Goal: Transaction & Acquisition: Book appointment/travel/reservation

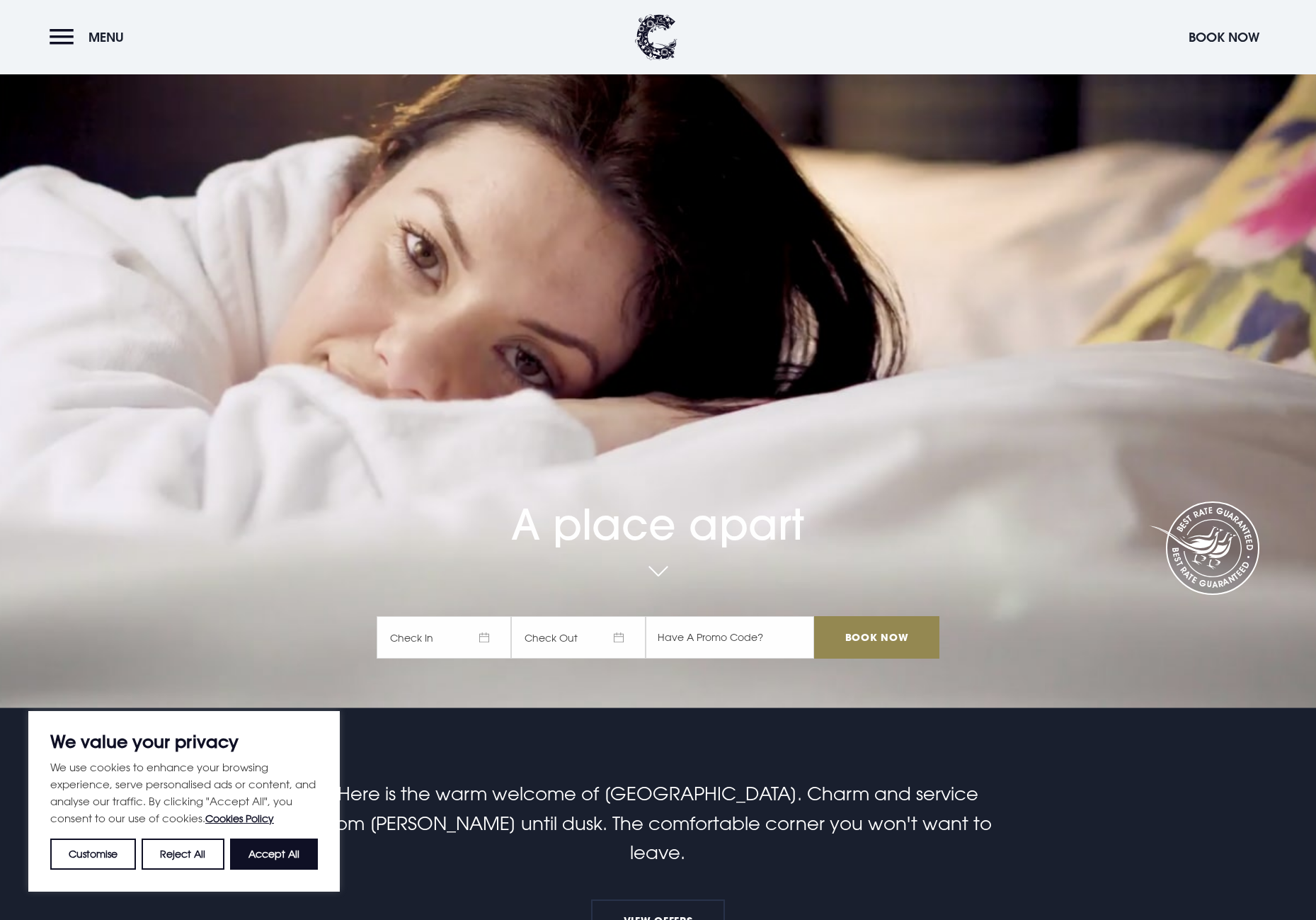
scroll to position [213, 0]
click at [445, 634] on span "Check In" at bounding box center [444, 637] width 134 height 43
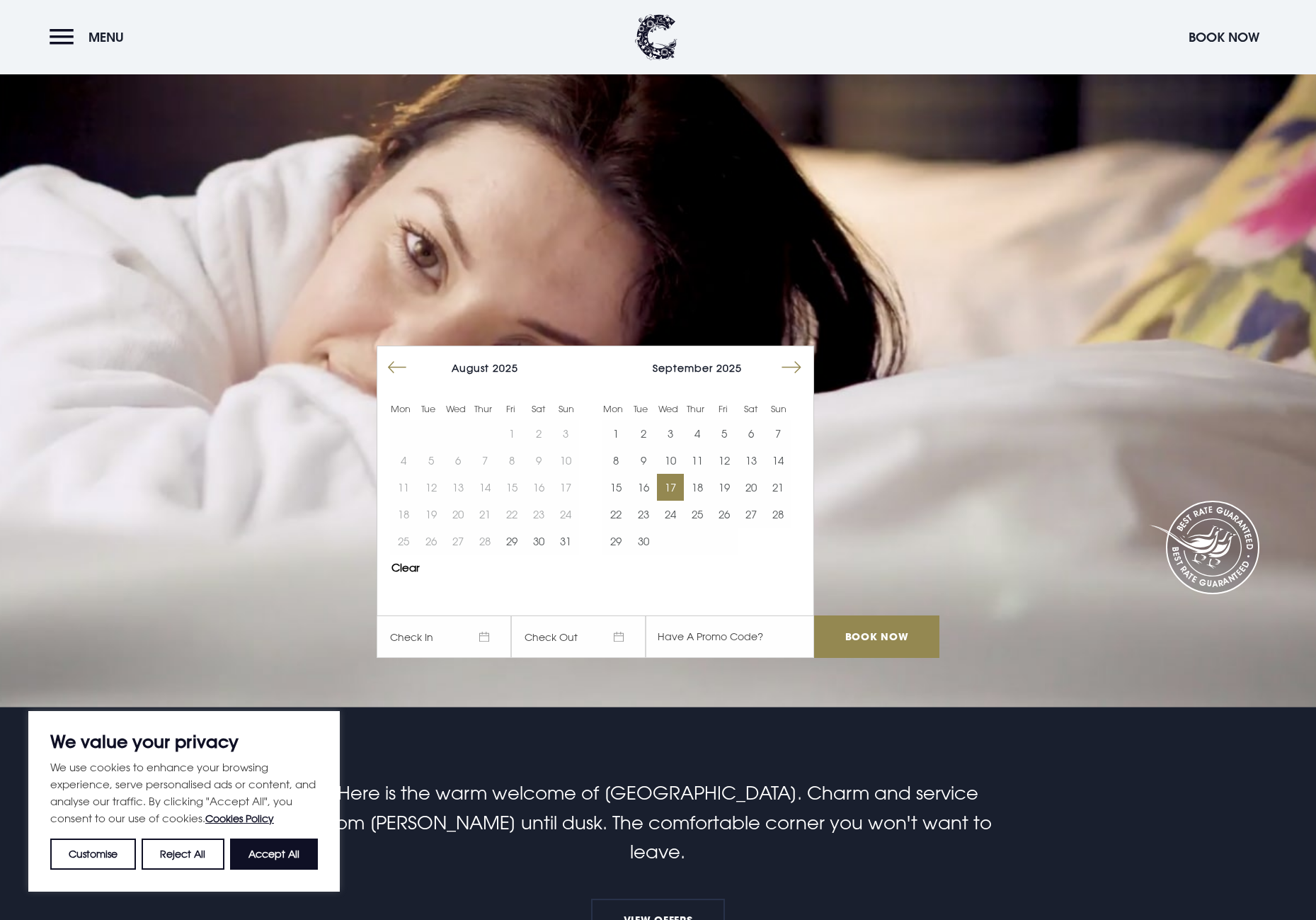
click at [677, 489] on button "17" at bounding box center [670, 487] width 27 height 27
click at [286, 852] on button "Accept All" at bounding box center [274, 854] width 88 height 31
checkbox input "true"
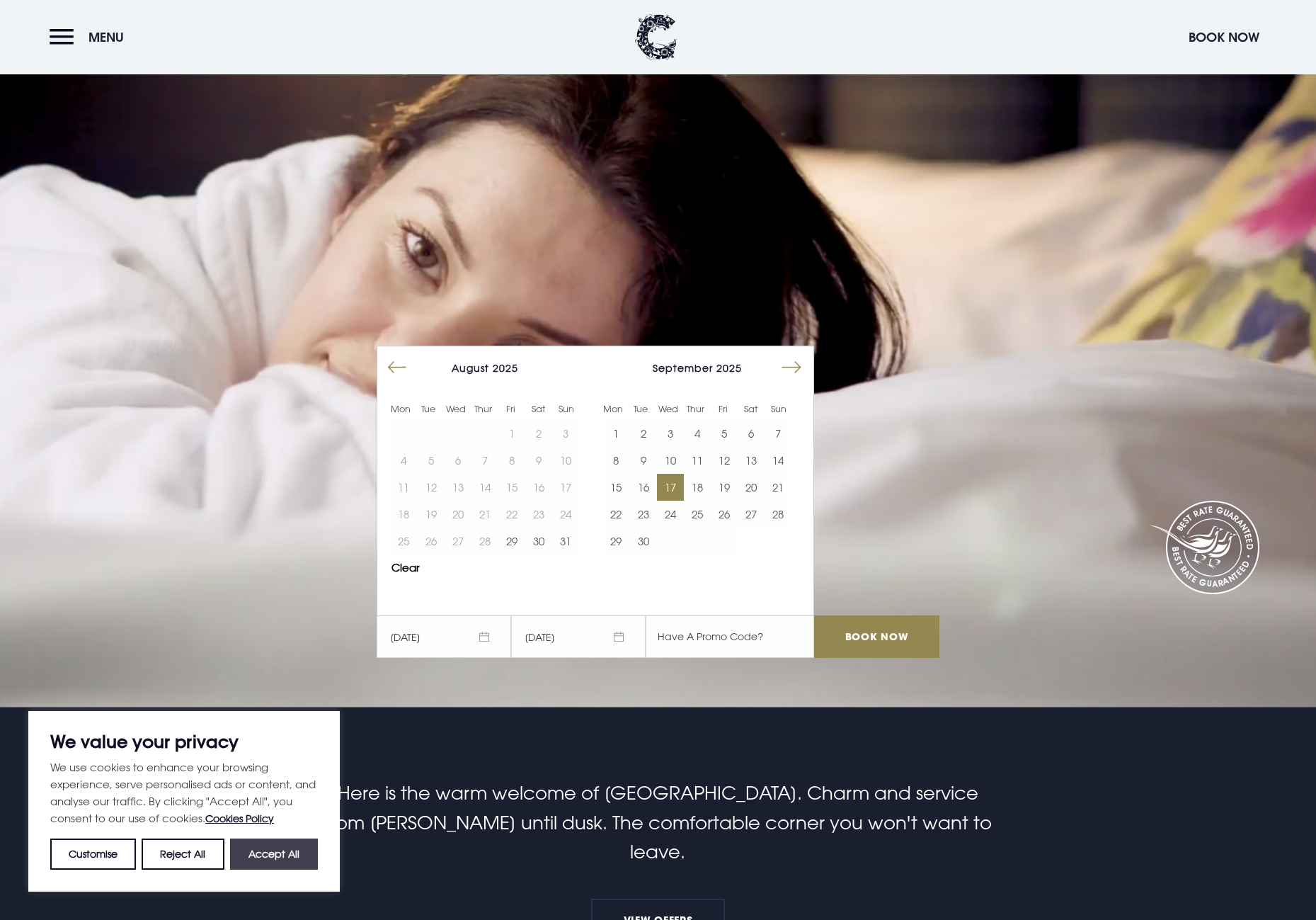
checkbox input "true"
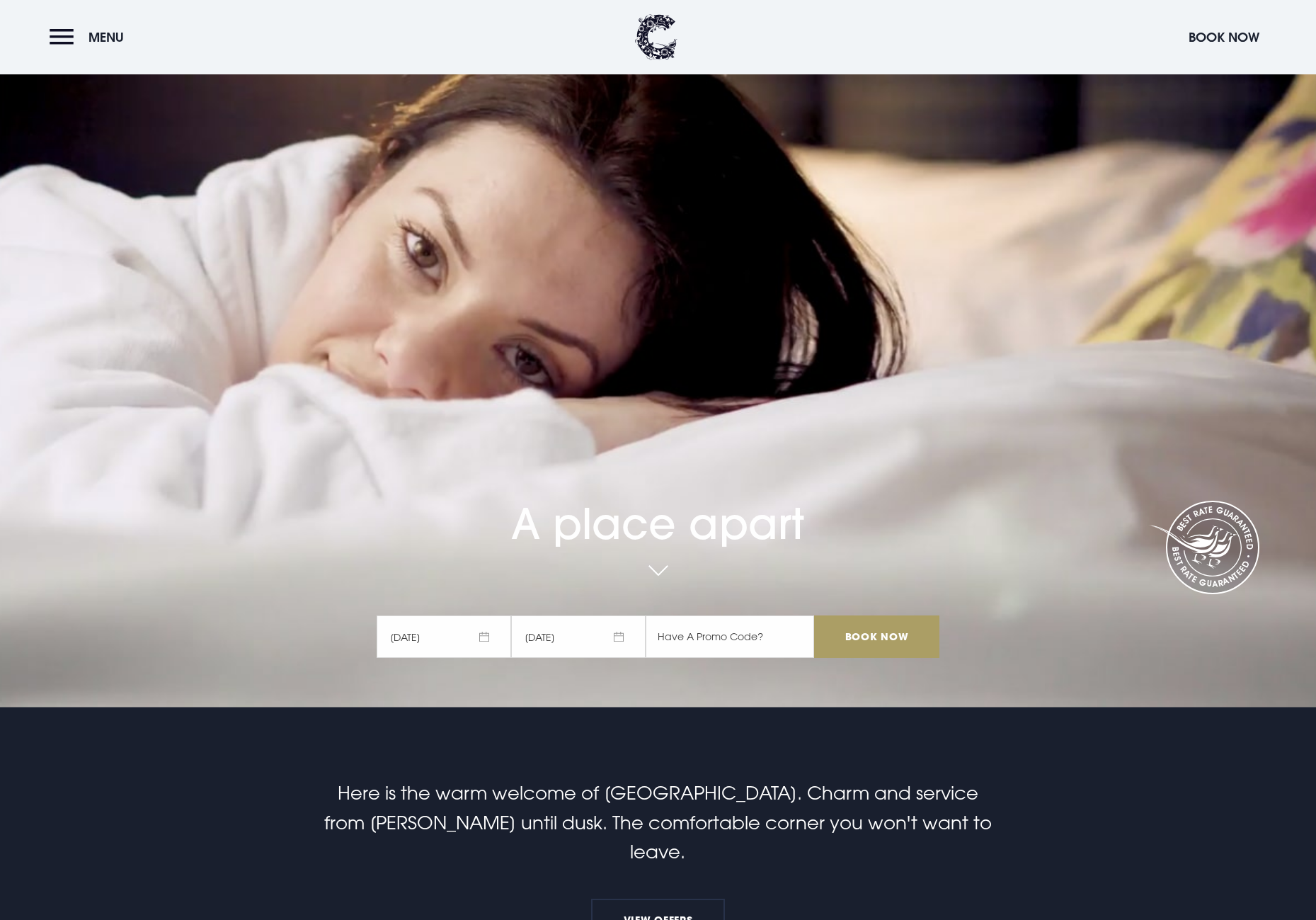
click at [889, 639] on input "Book Now" at bounding box center [877, 637] width 125 height 43
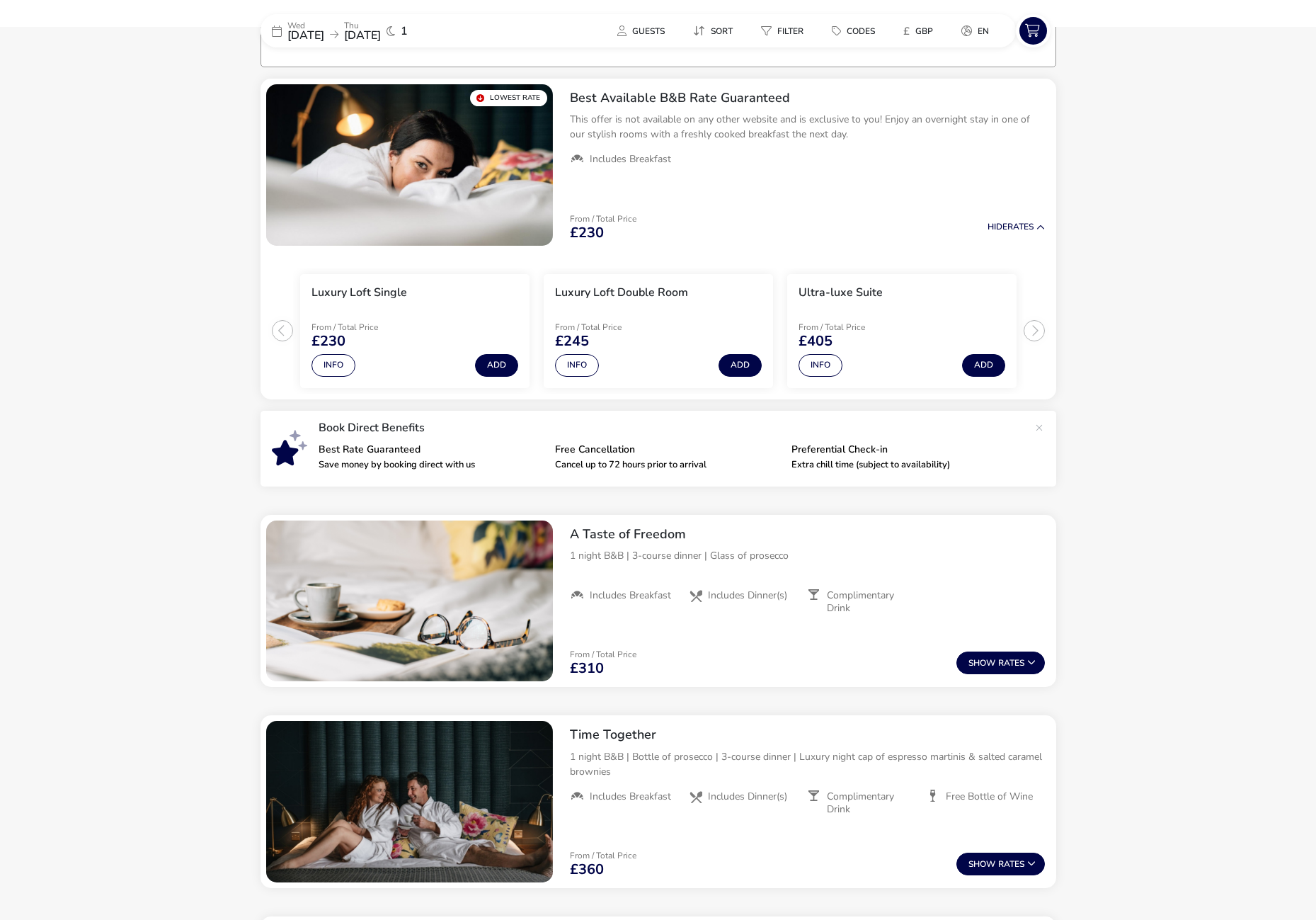
scroll to position [113, 0]
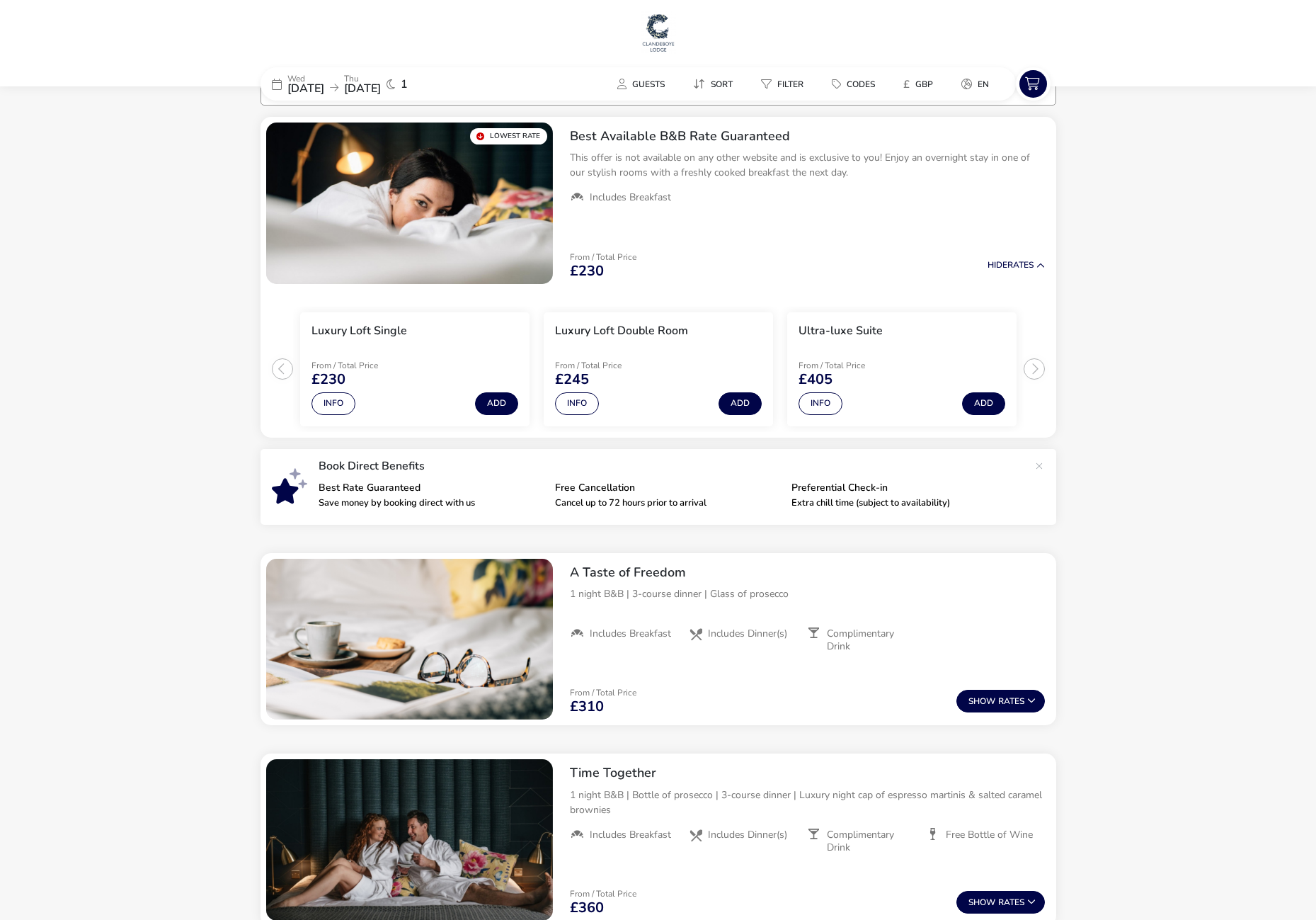
scroll to position [0, 0]
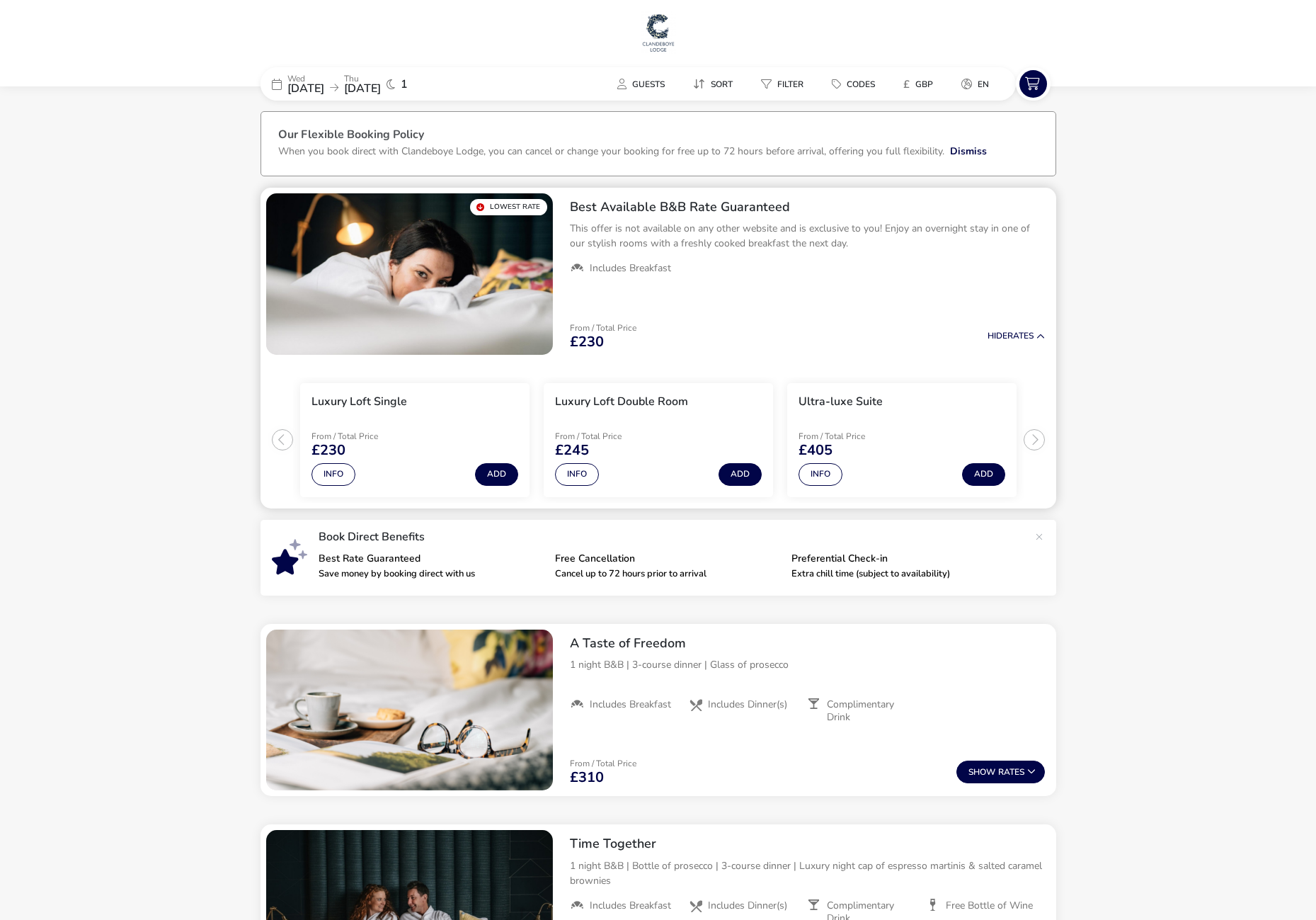
click at [1032, 441] on ul "Luxury Loft Single From / Total Price £230 Info Add Luxury Loft Double Room Fro…" at bounding box center [658, 434] width 796 height 148
